Goal: Check status

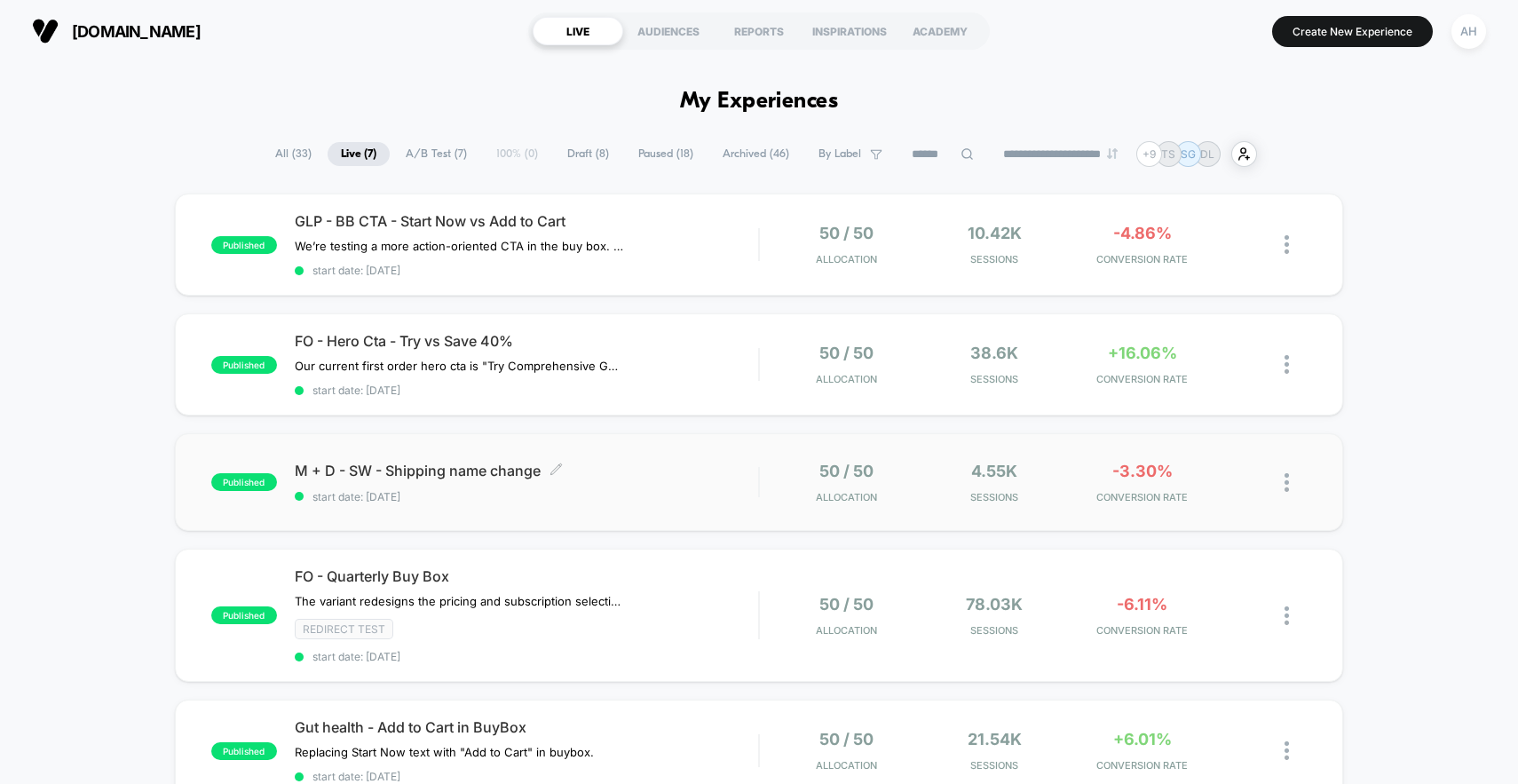
click at [729, 482] on div "M + D - SW - Shipping name change Click to edit experience details Click to edi…" at bounding box center [527, 482] width 465 height 41
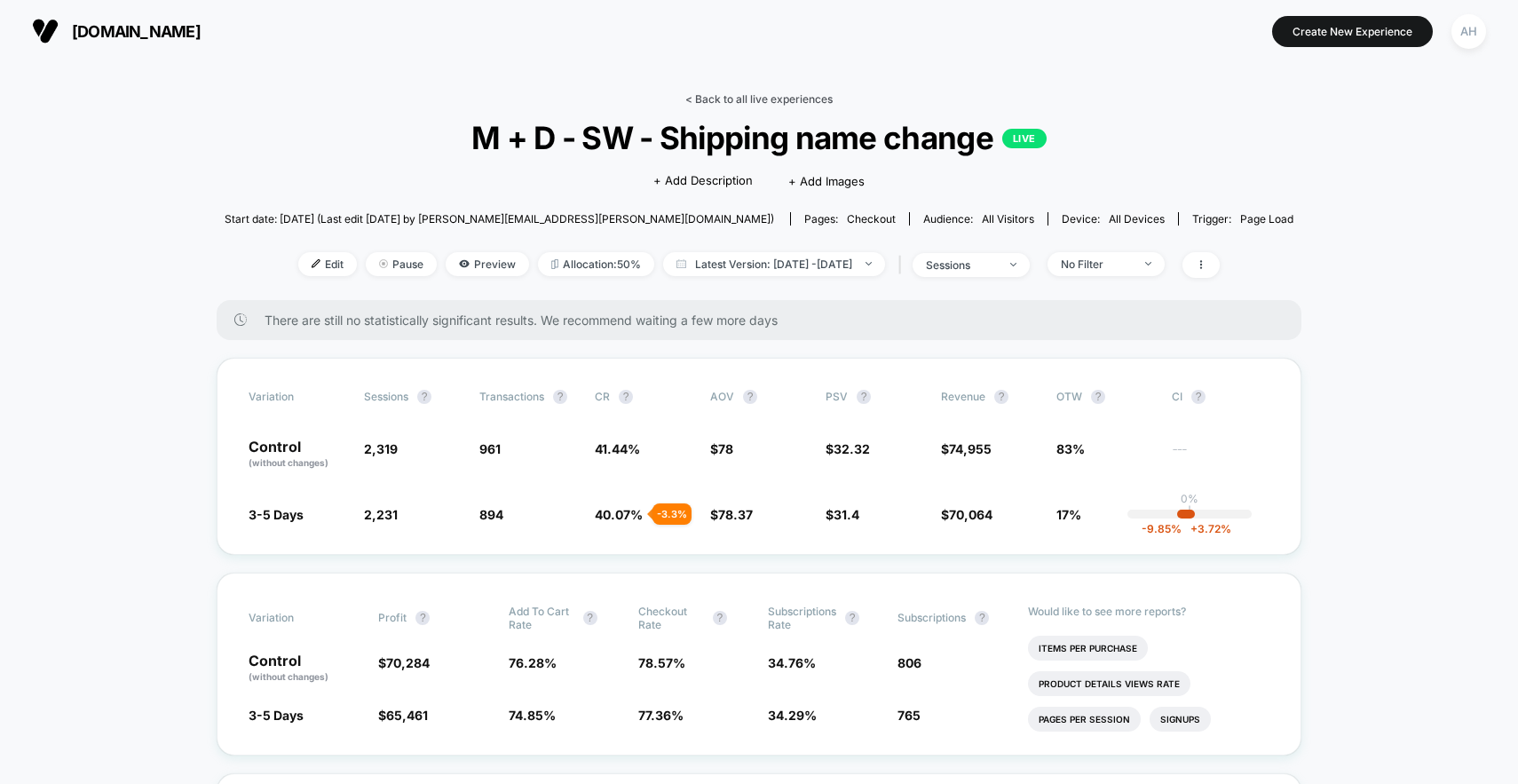
click at [736, 97] on link "< Back to all live experiences" at bounding box center [759, 99] width 148 height 14
